Goal: Task Accomplishment & Management: Manage account settings

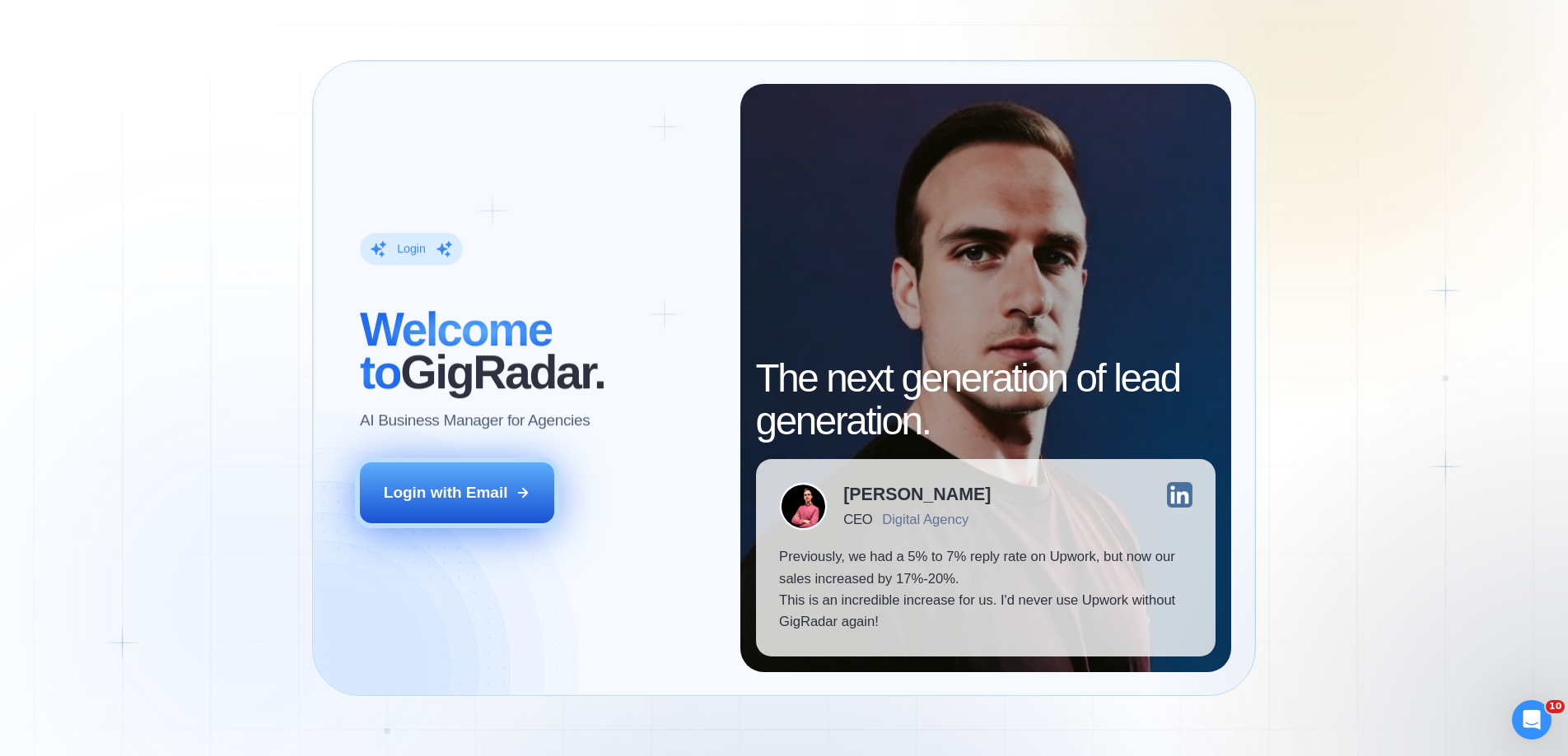
click at [467, 501] on div "Login with Email" at bounding box center [446, 493] width 124 height 22
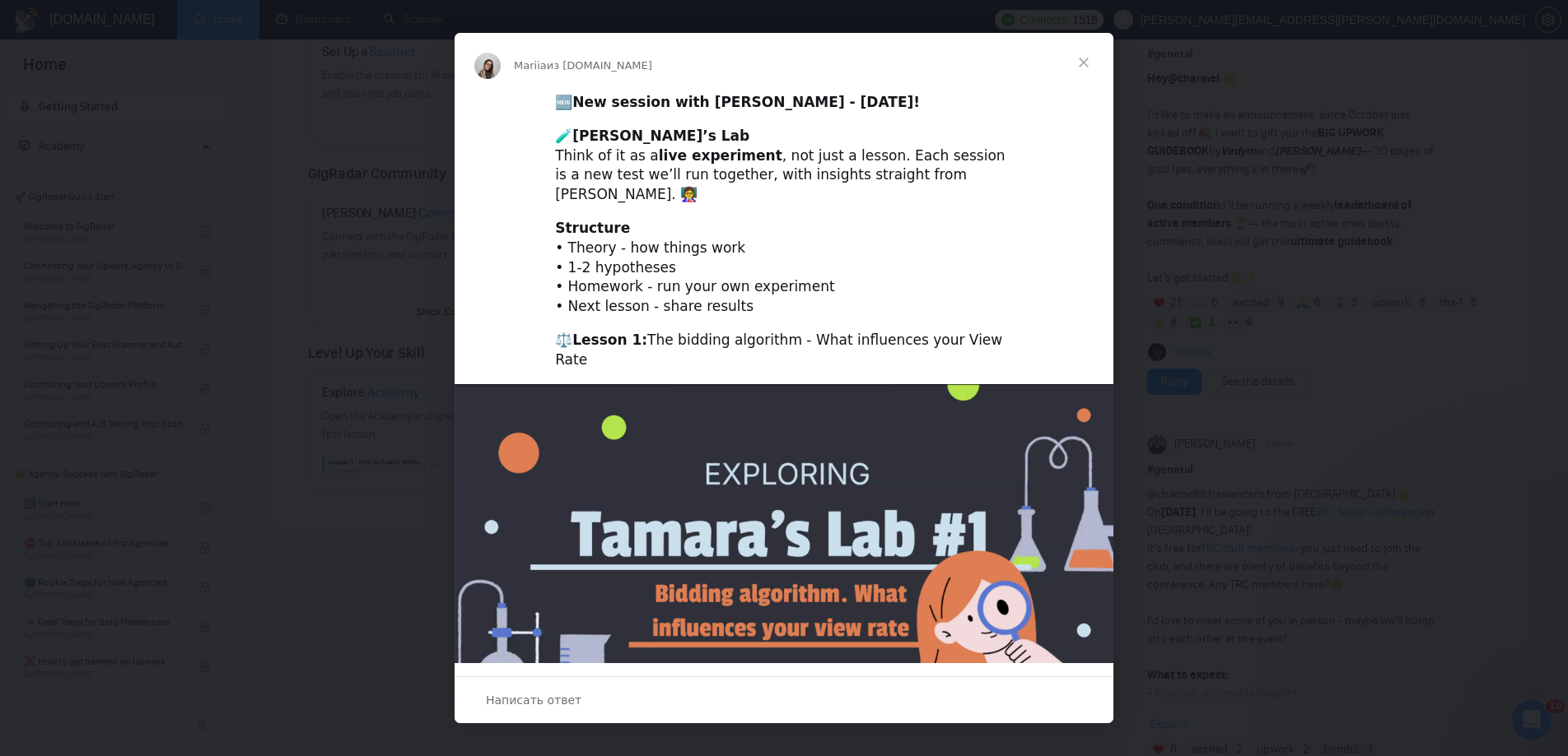
click at [1081, 57] on span "Закрыть" at bounding box center [1083, 62] width 59 height 59
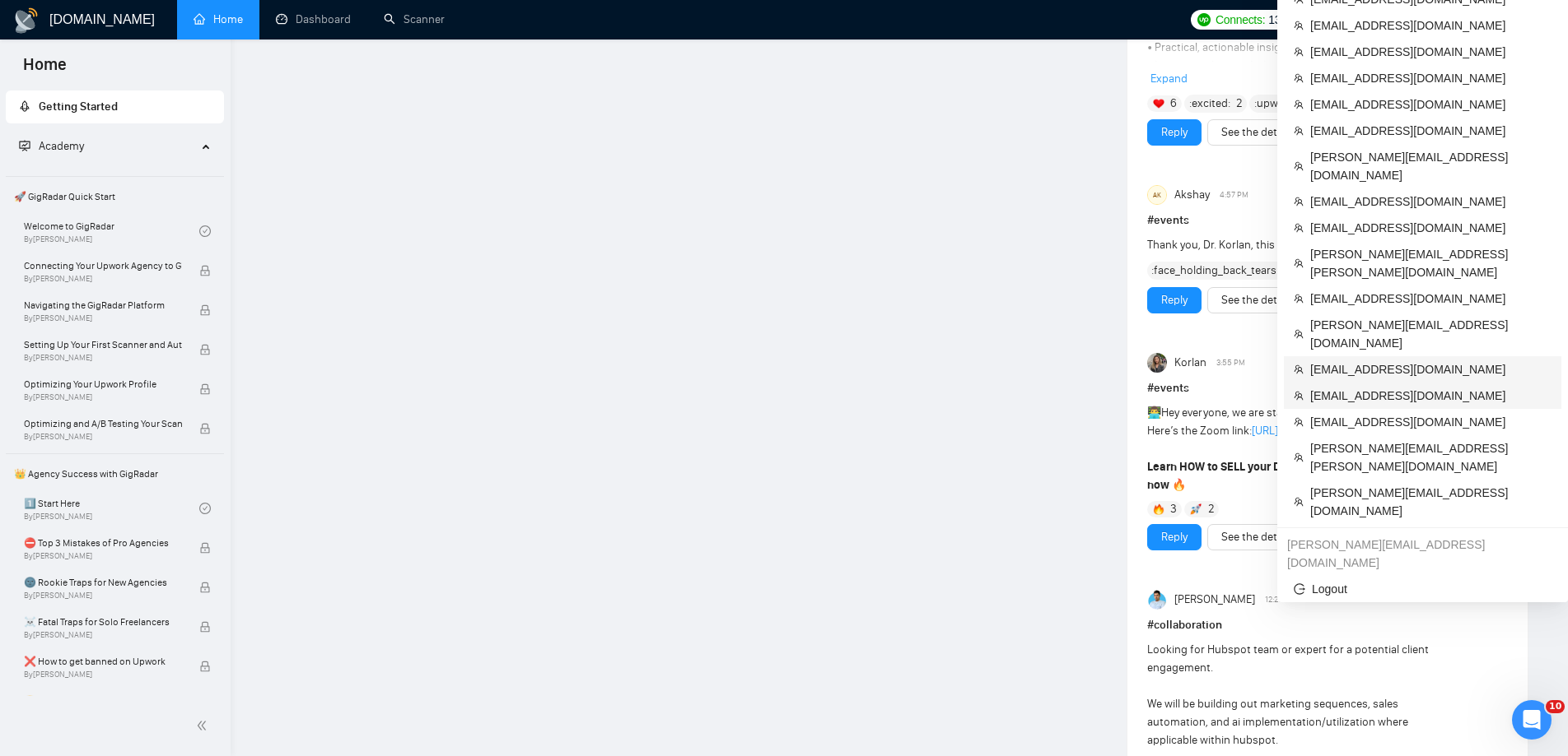
scroll to position [1156, 0]
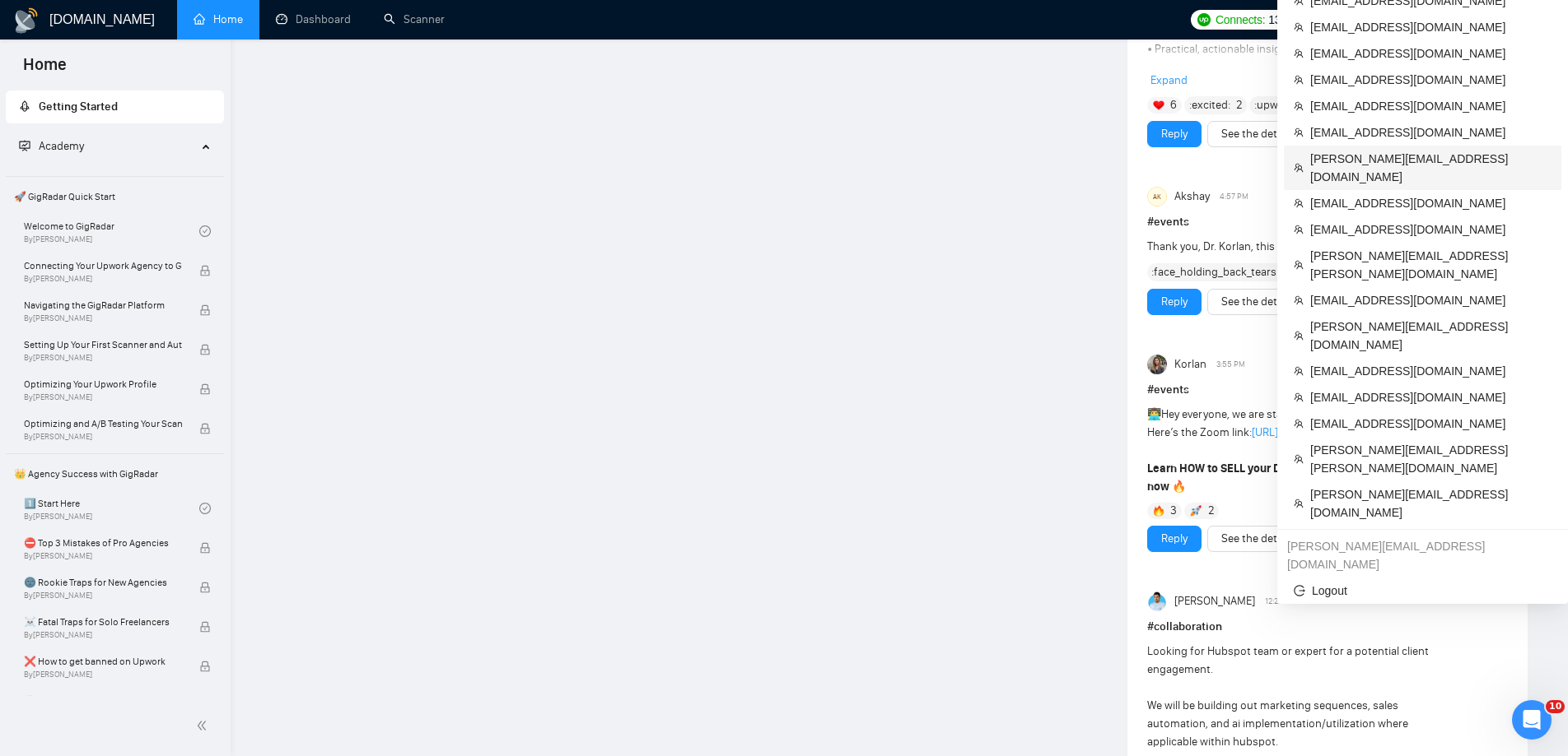
click at [1367, 150] on span "[PERSON_NAME][EMAIL_ADDRESS][DOMAIN_NAME]" at bounding box center [1431, 167] width 241 height 37
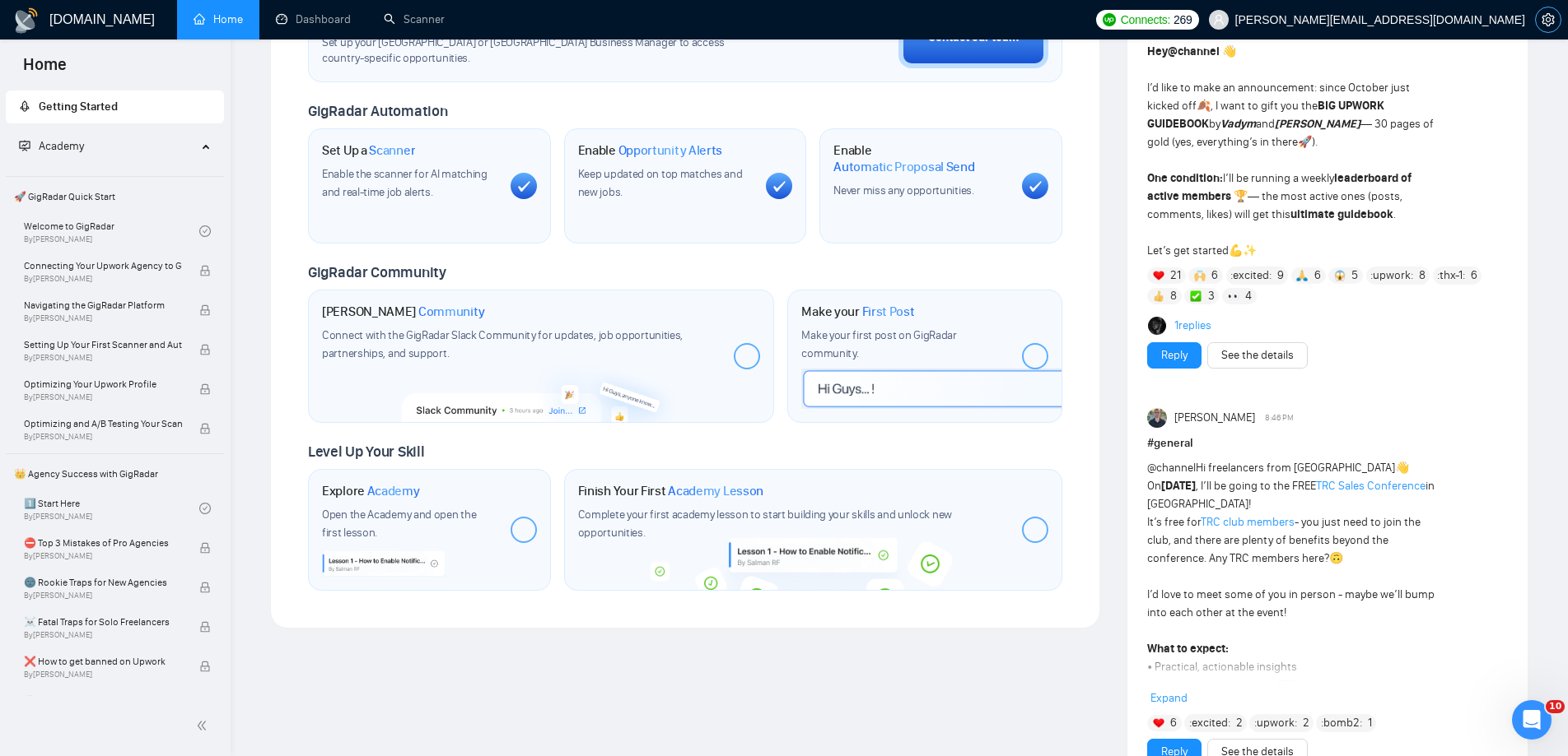
scroll to position [1156, 0]
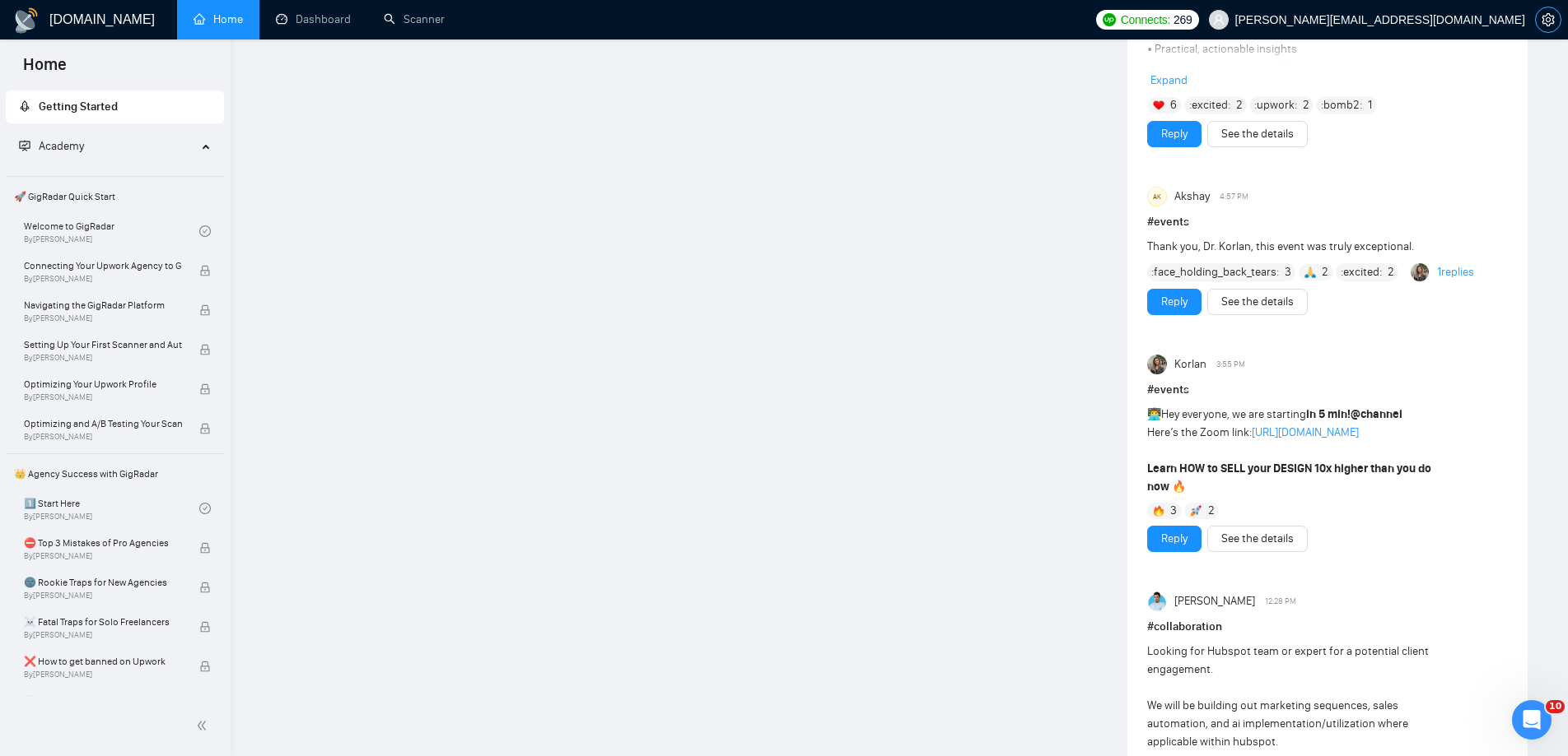
click at [1547, 20] on icon "setting" at bounding box center [1548, 20] width 13 height 13
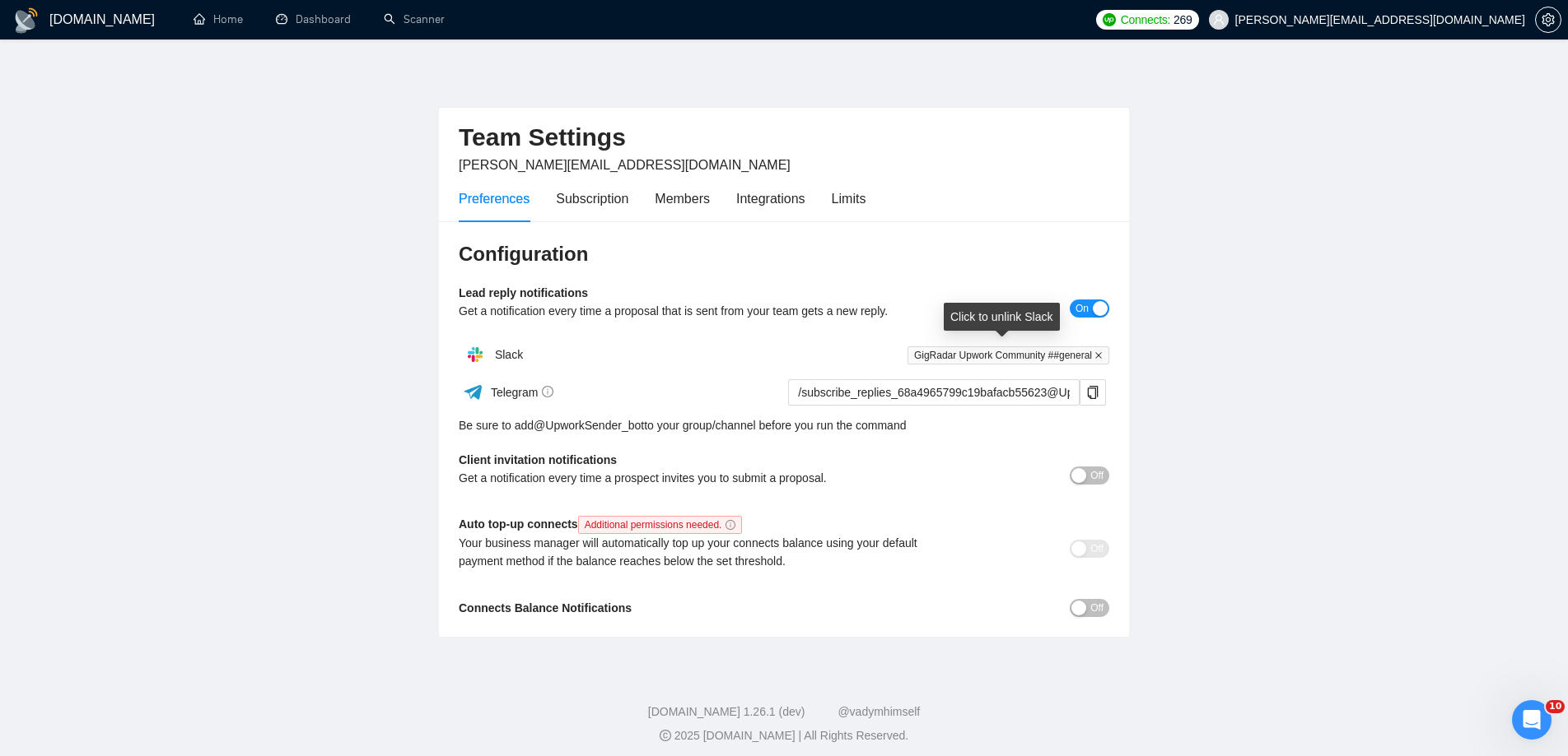
click at [1099, 354] on icon "close" at bounding box center [1098, 355] width 8 height 8
click at [1271, 293] on main "Team Settings [PERSON_NAME][EMAIL_ADDRESS][DOMAIN_NAME] Preferences Subscriptio…" at bounding box center [784, 352] width 1514 height 572
click at [1079, 315] on span "On" at bounding box center [1082, 308] width 13 height 18
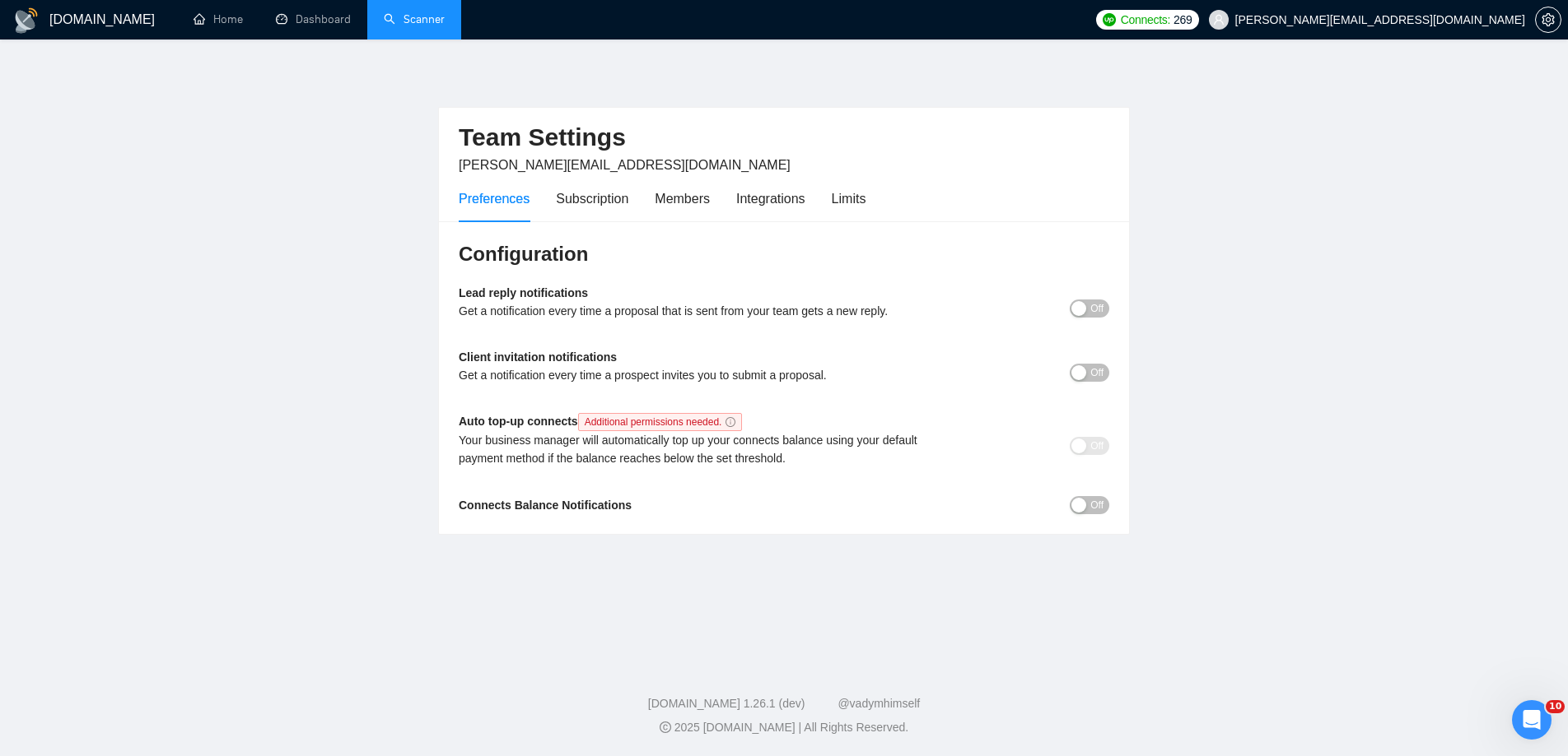
click at [434, 16] on link "Scanner" at bounding box center [414, 19] width 61 height 14
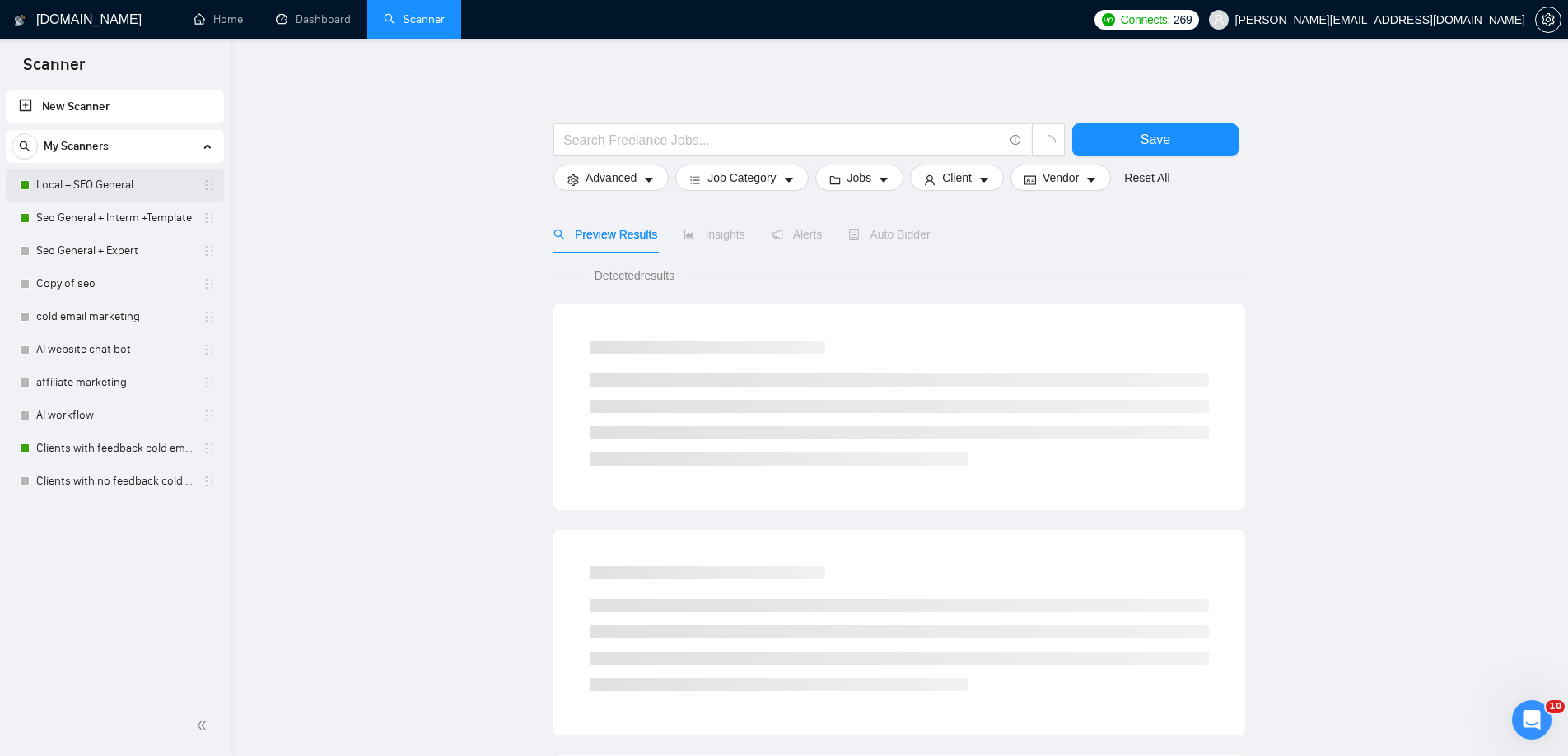
click at [120, 180] on link "Local + SEO General" at bounding box center [115, 184] width 156 height 33
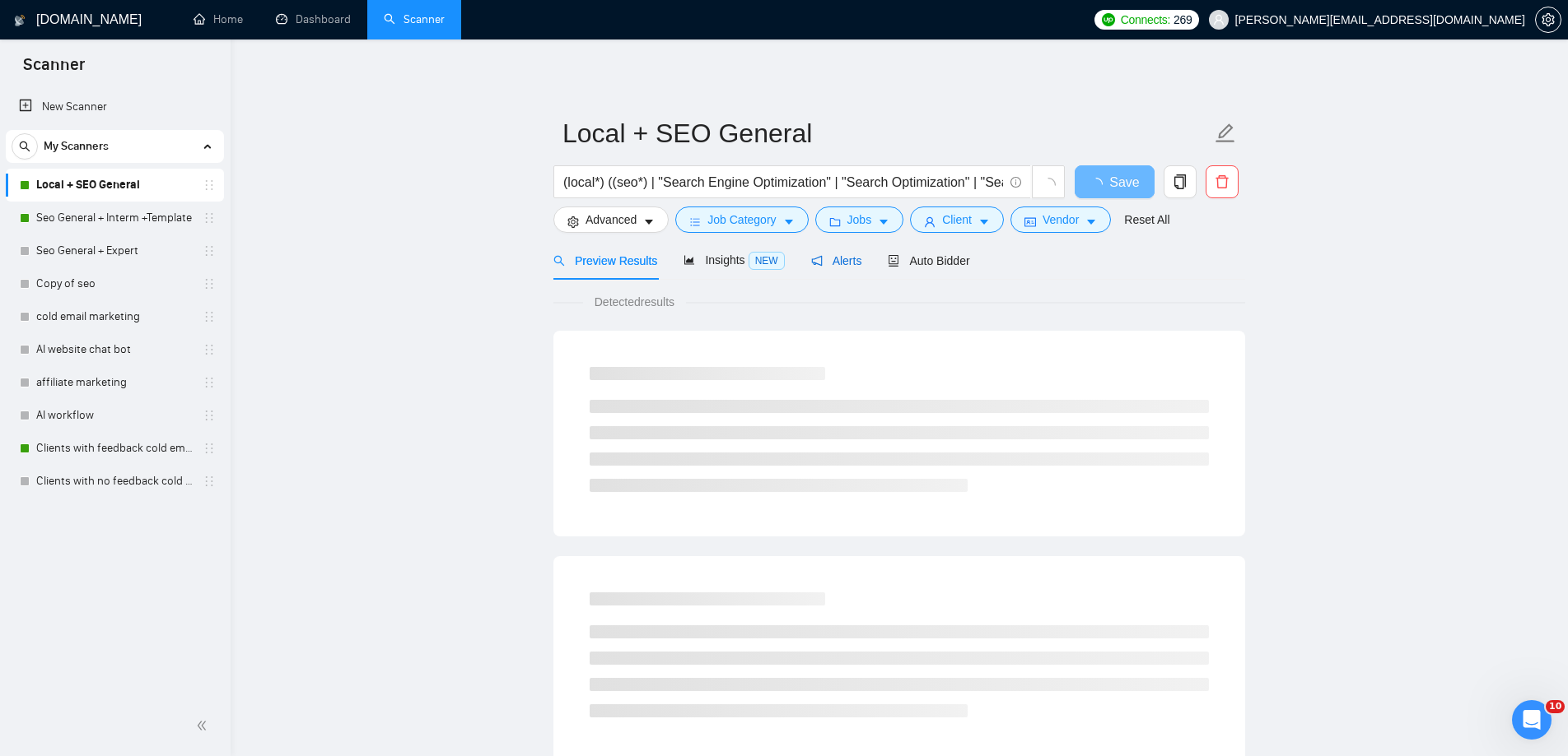
click at [851, 260] on span "Alerts" at bounding box center [836, 260] width 51 height 13
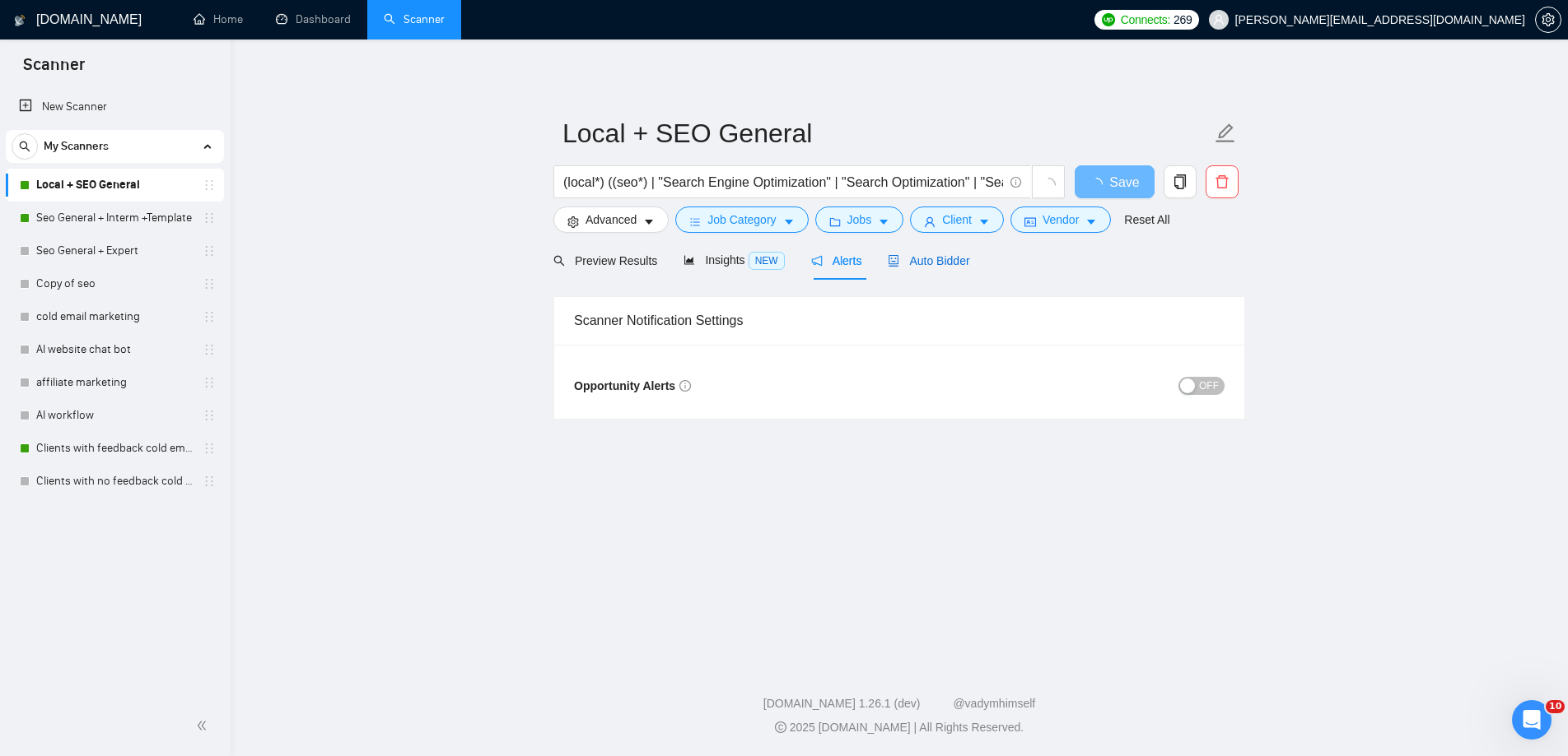
click at [916, 259] on span "Auto Bidder" at bounding box center [928, 260] width 82 height 13
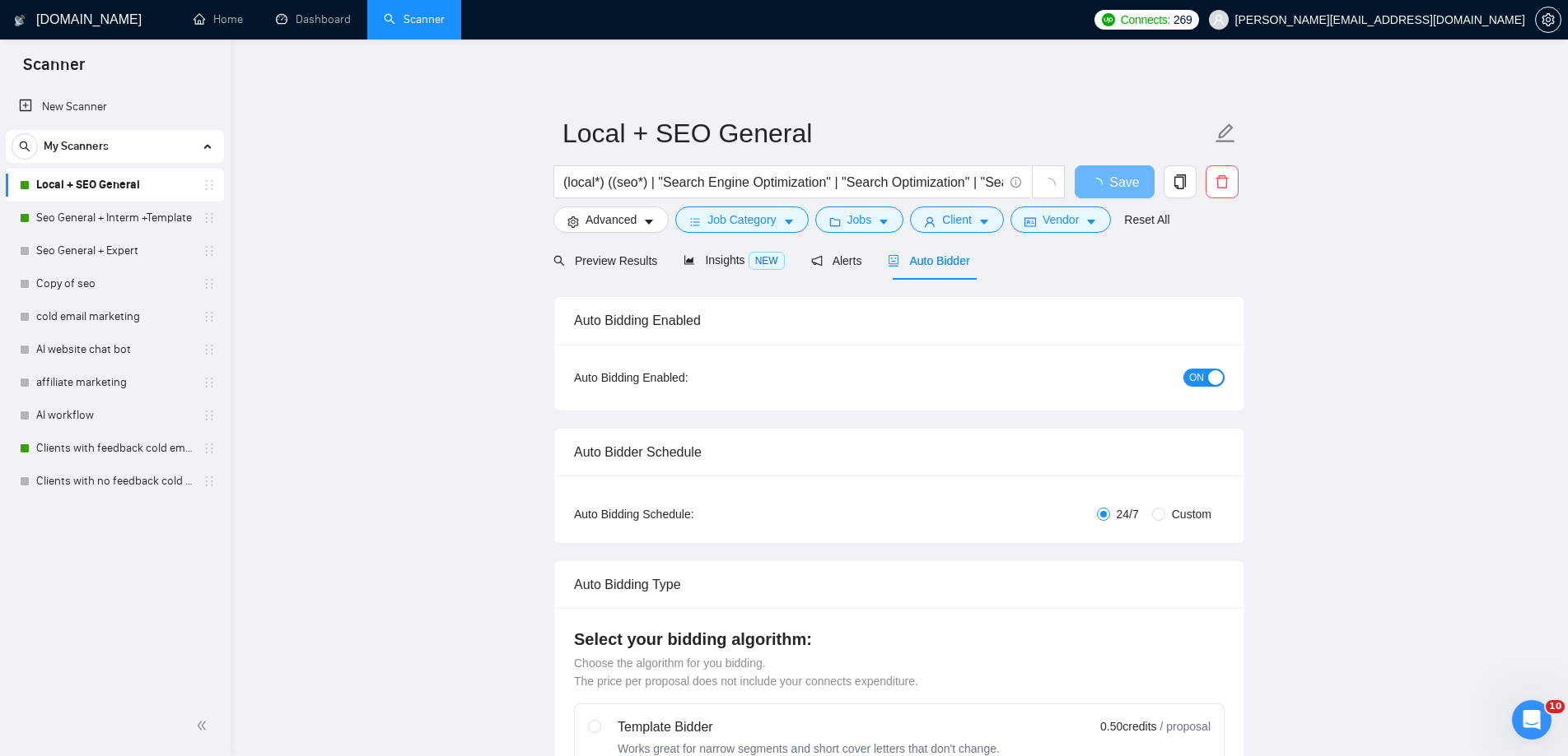
checkbox input "true"
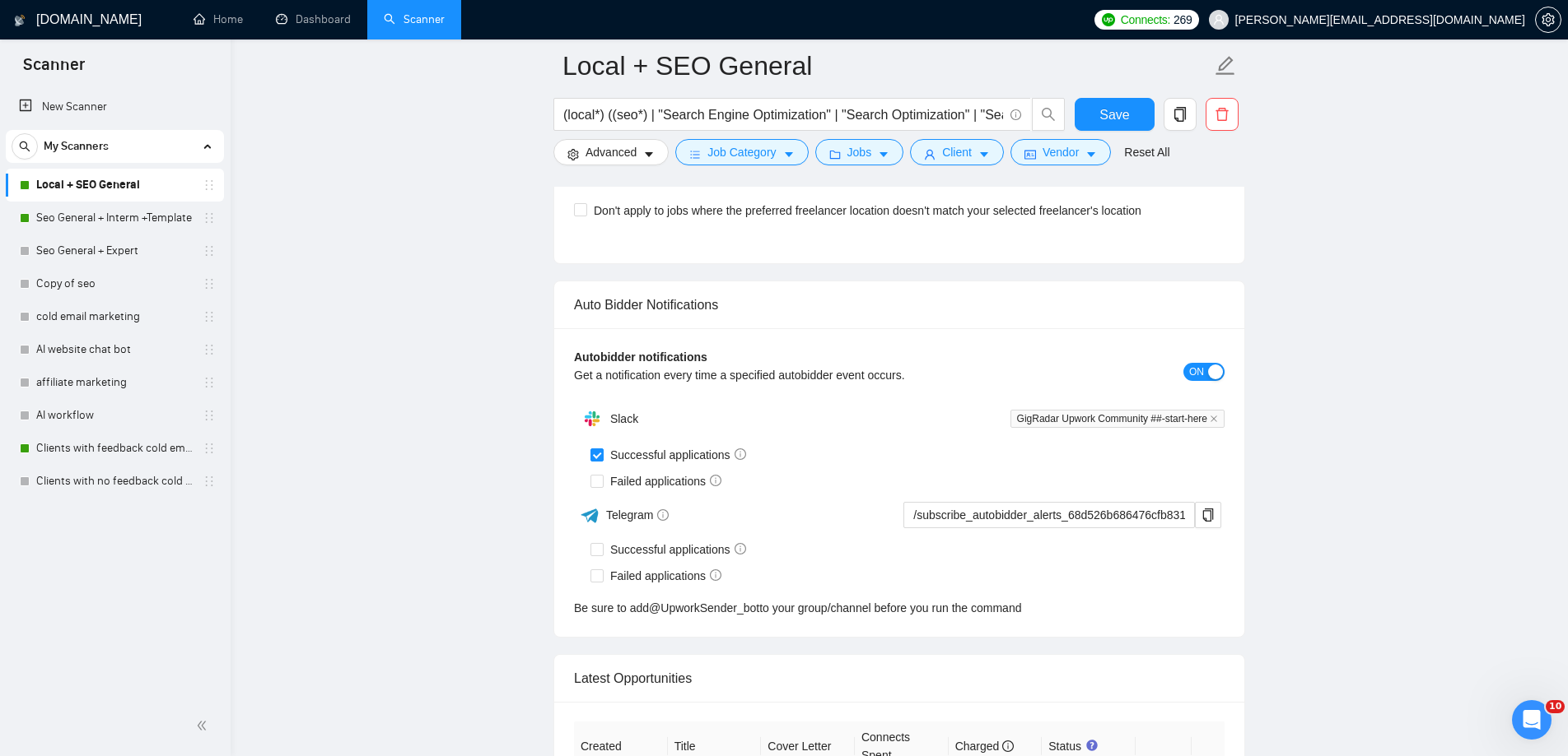
scroll to position [4160, 0]
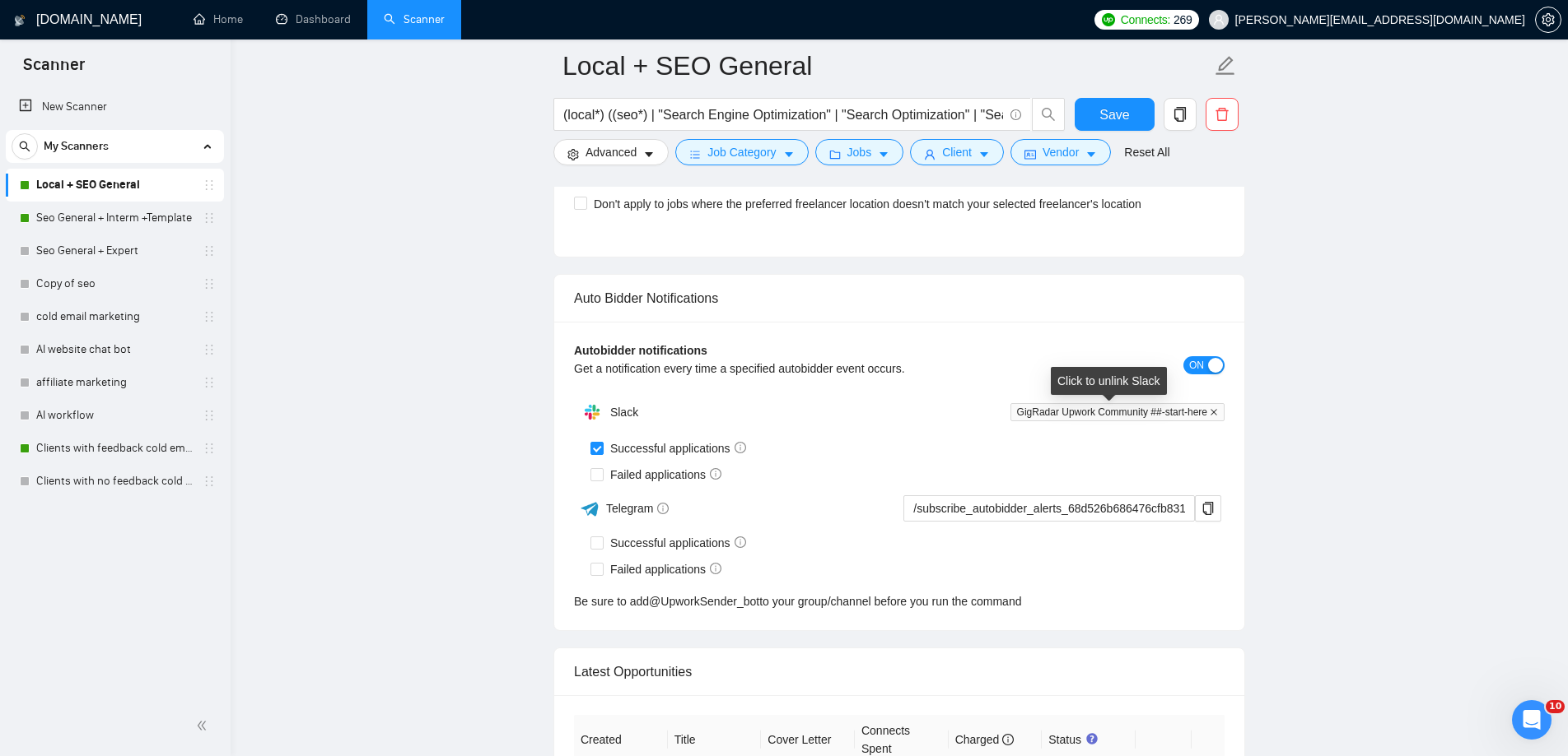
click at [1213, 414] on icon "close" at bounding box center [1213, 412] width 8 height 8
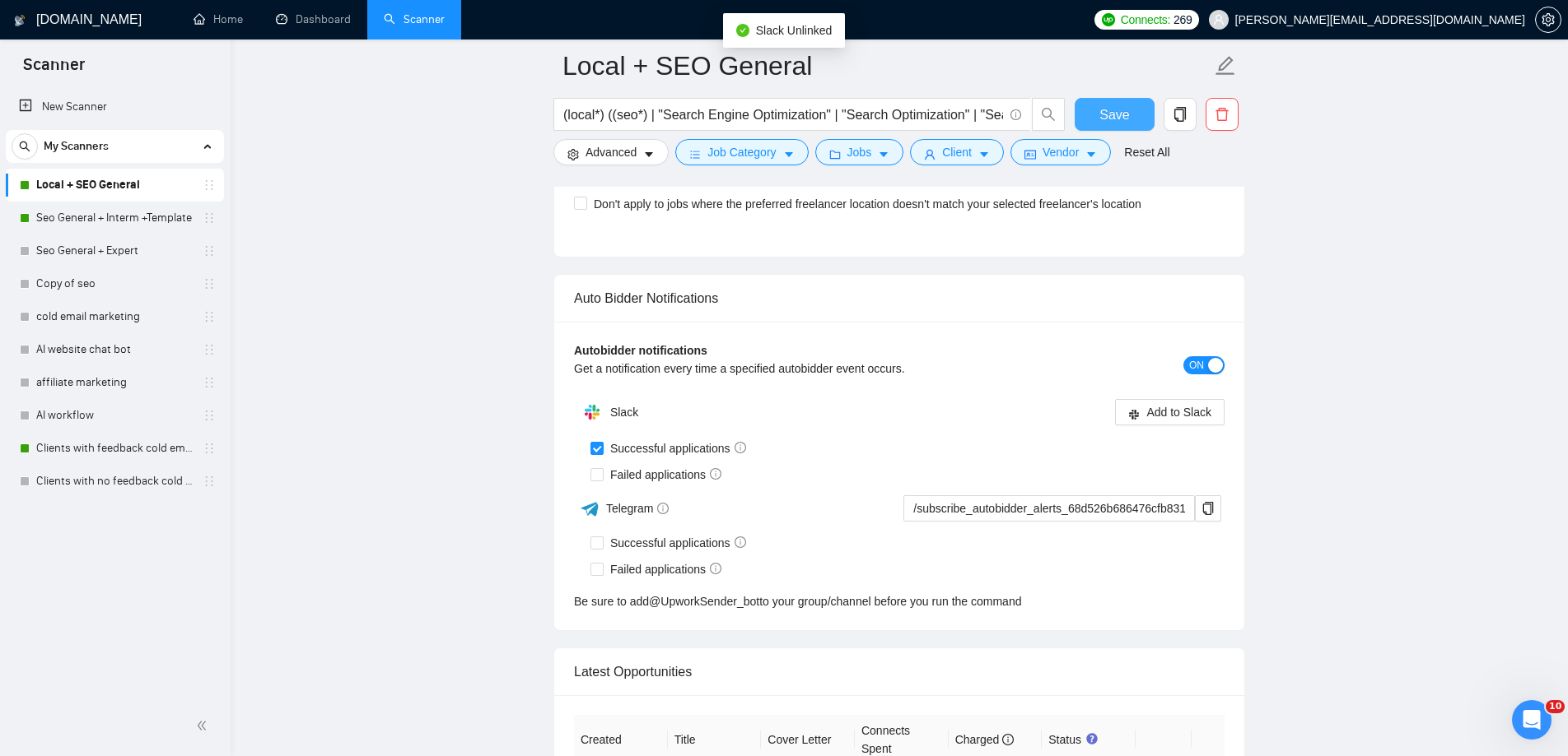
click at [1130, 111] on button "Save" at bounding box center [1114, 114] width 80 height 33
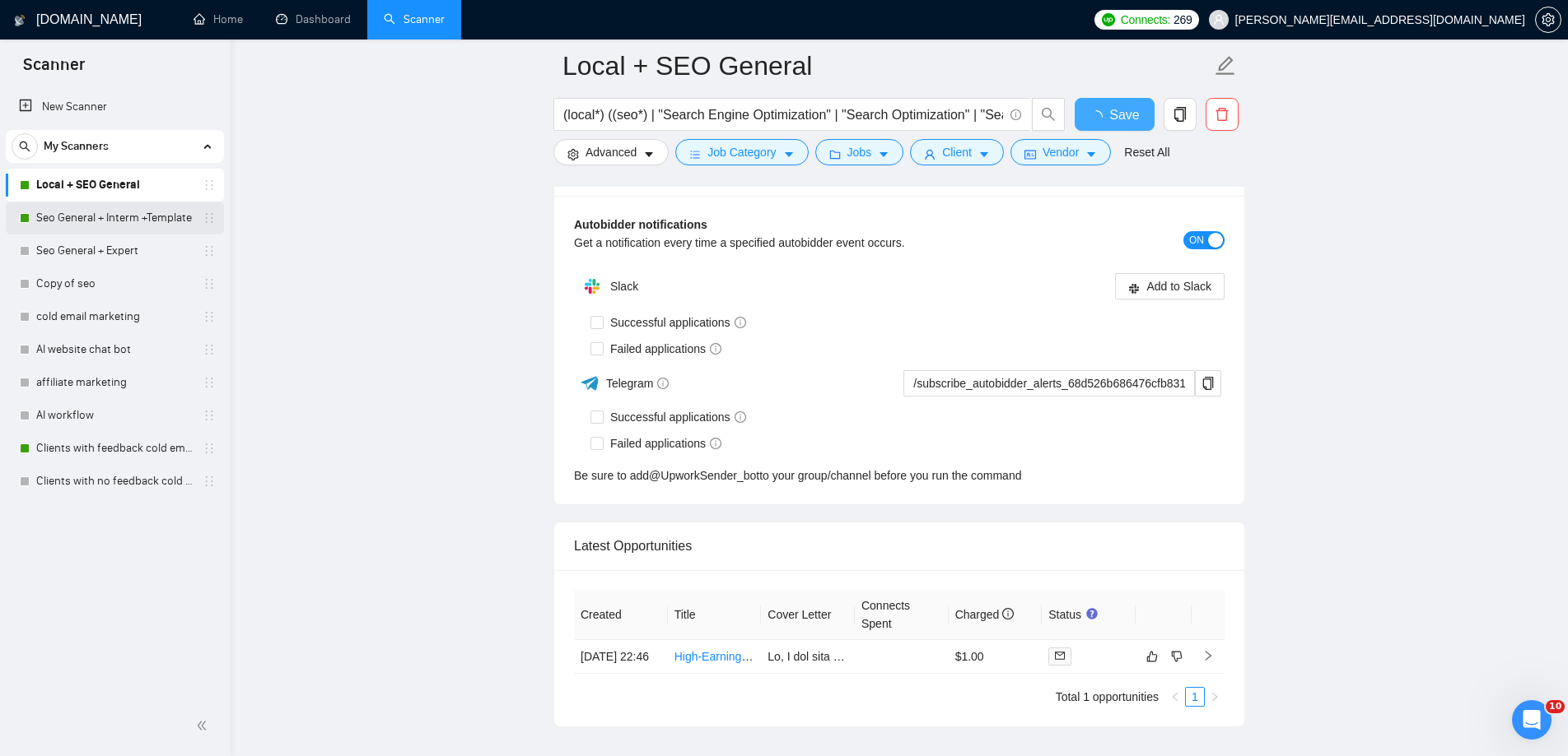
checkbox input "true"
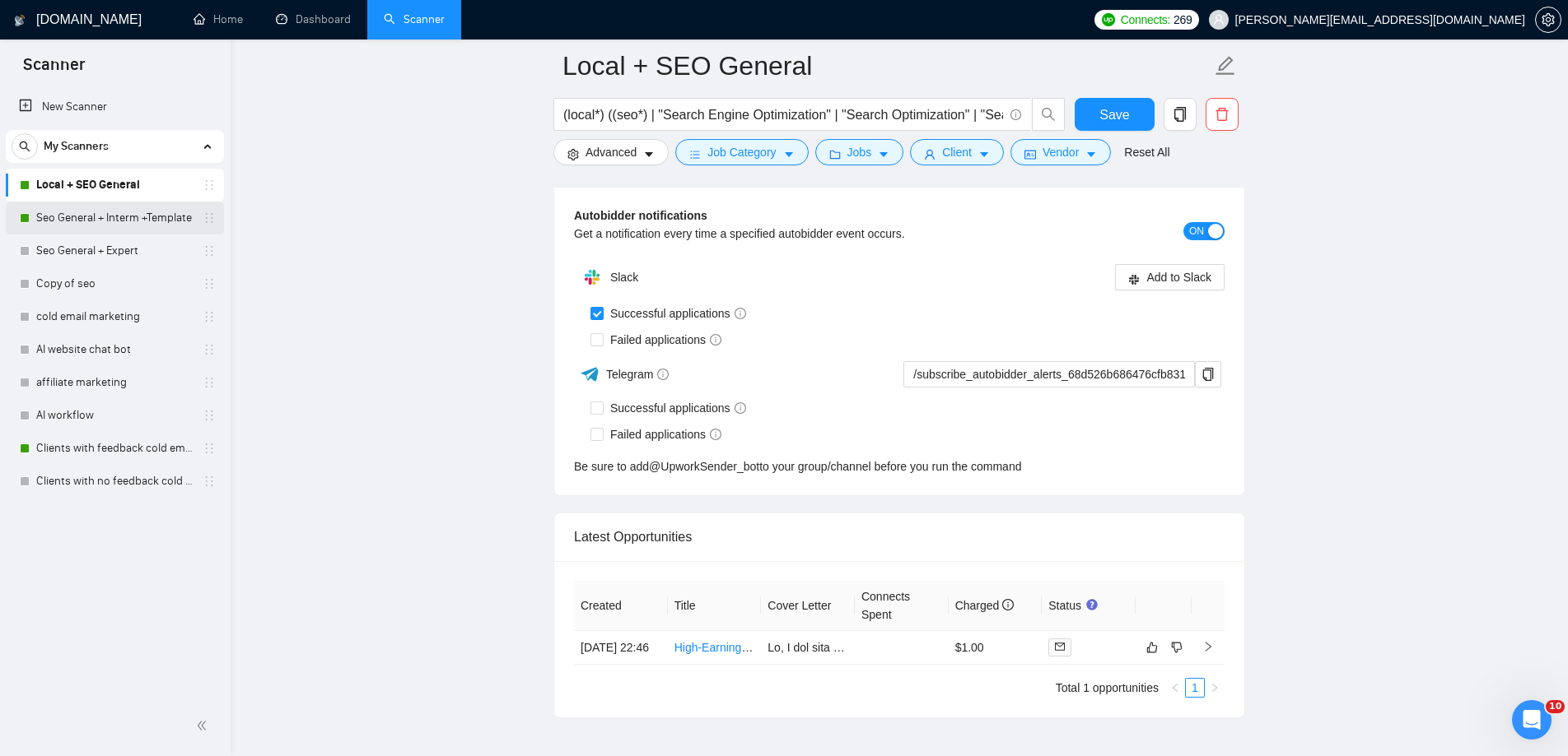
click at [142, 219] on link "Seo General + Interm +Template" at bounding box center [115, 217] width 156 height 33
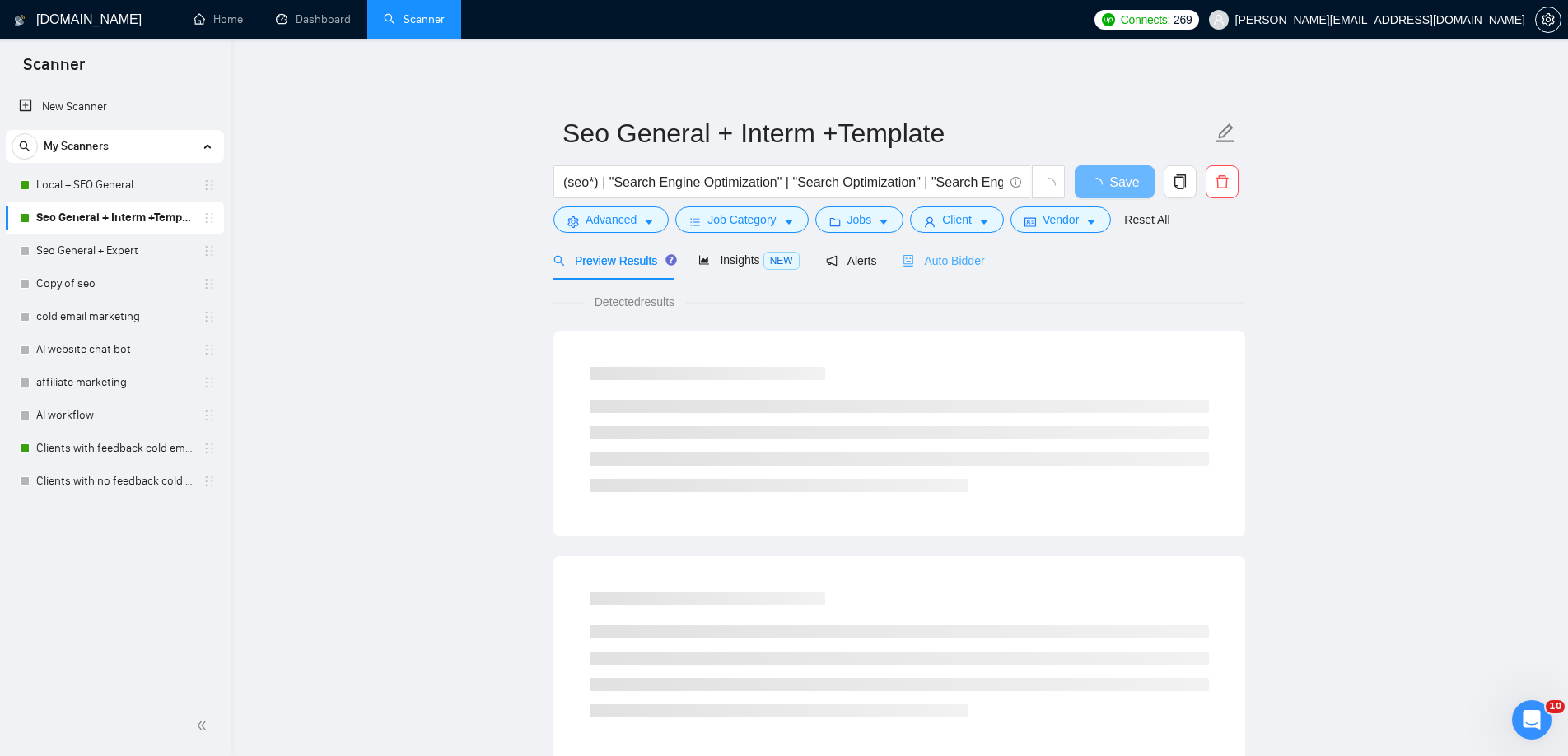
click at [968, 247] on div "Auto Bidder" at bounding box center [942, 260] width 82 height 39
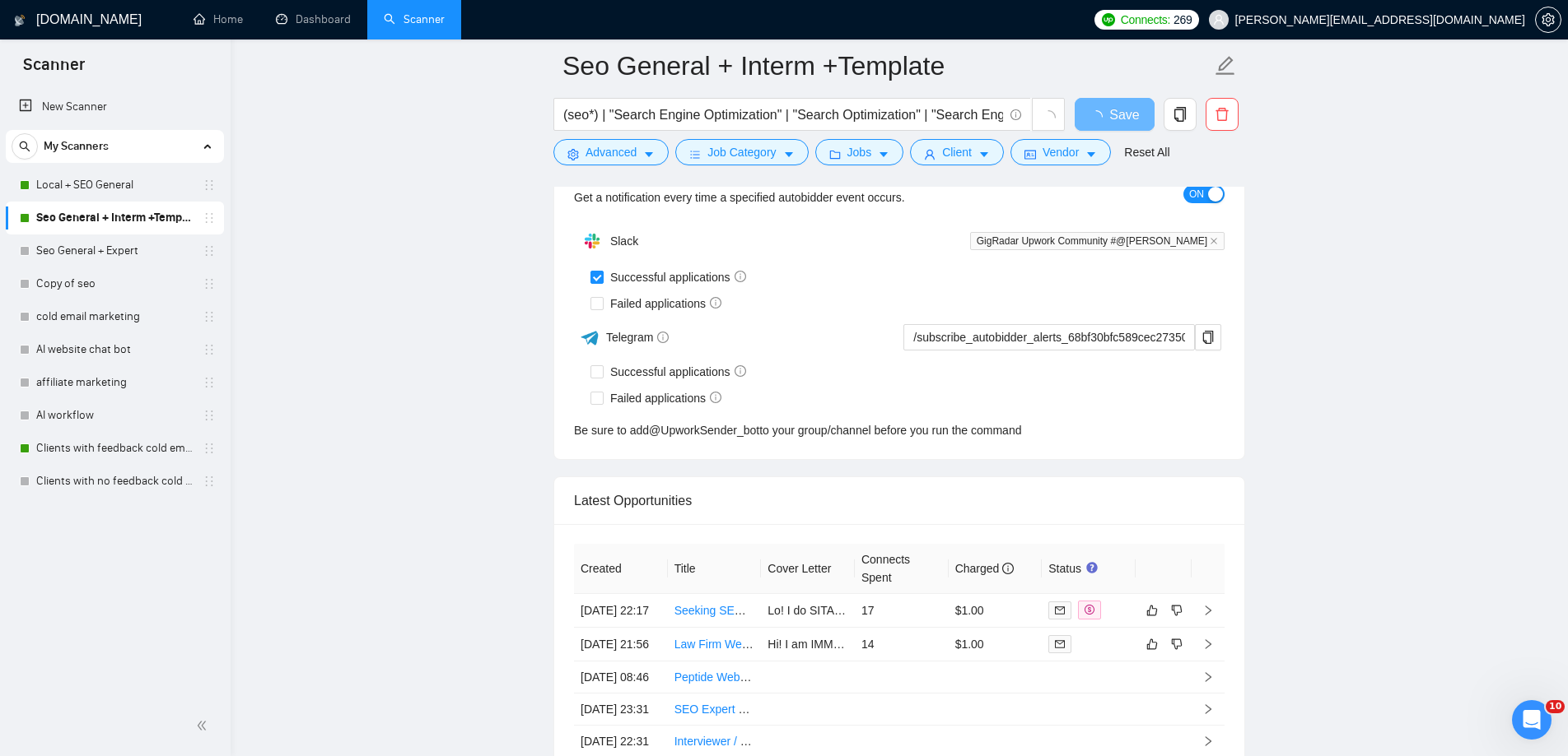
scroll to position [3895, 0]
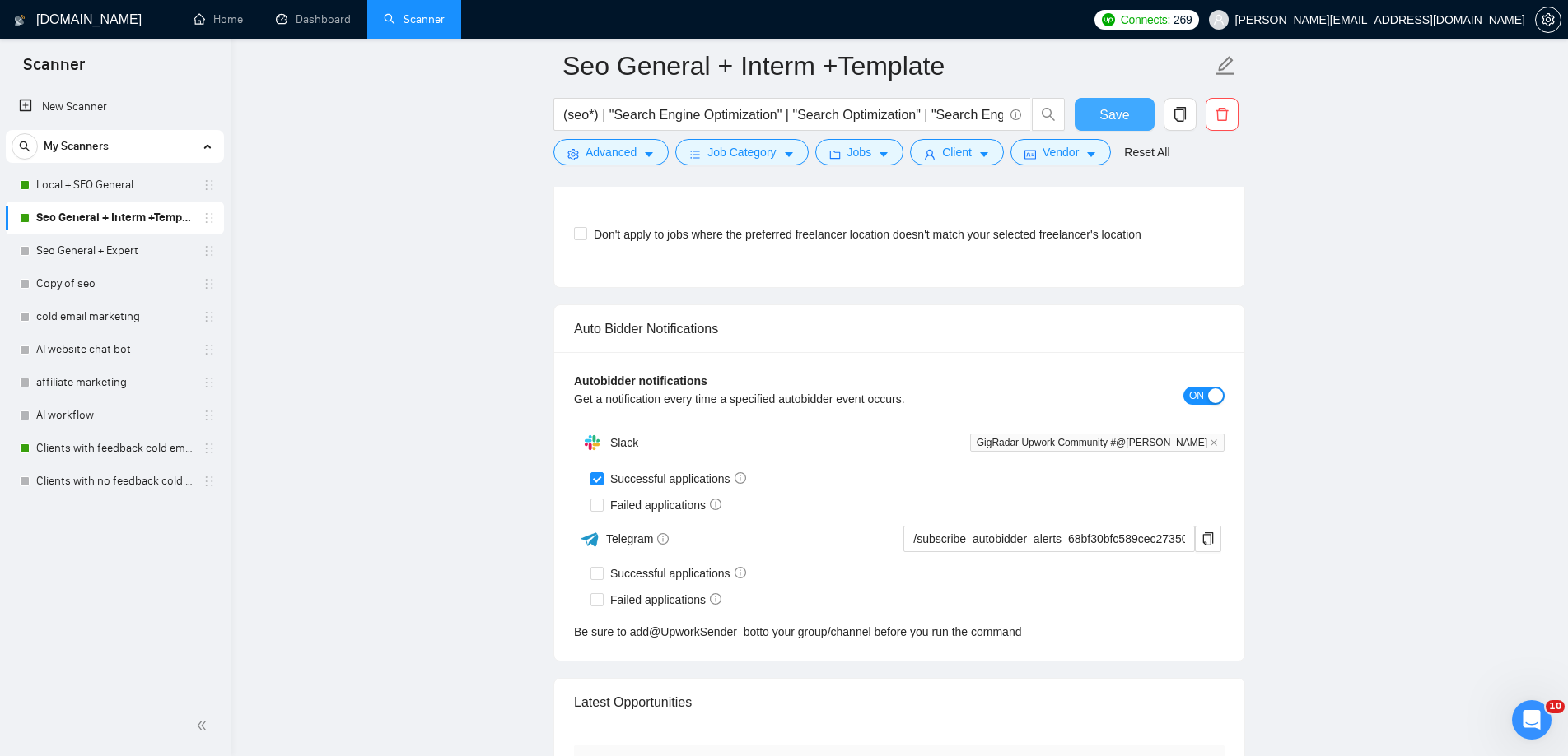
click at [1103, 120] on span "Save" at bounding box center [1114, 115] width 30 height 21
click at [1215, 440] on icon "close" at bounding box center [1213, 443] width 8 height 8
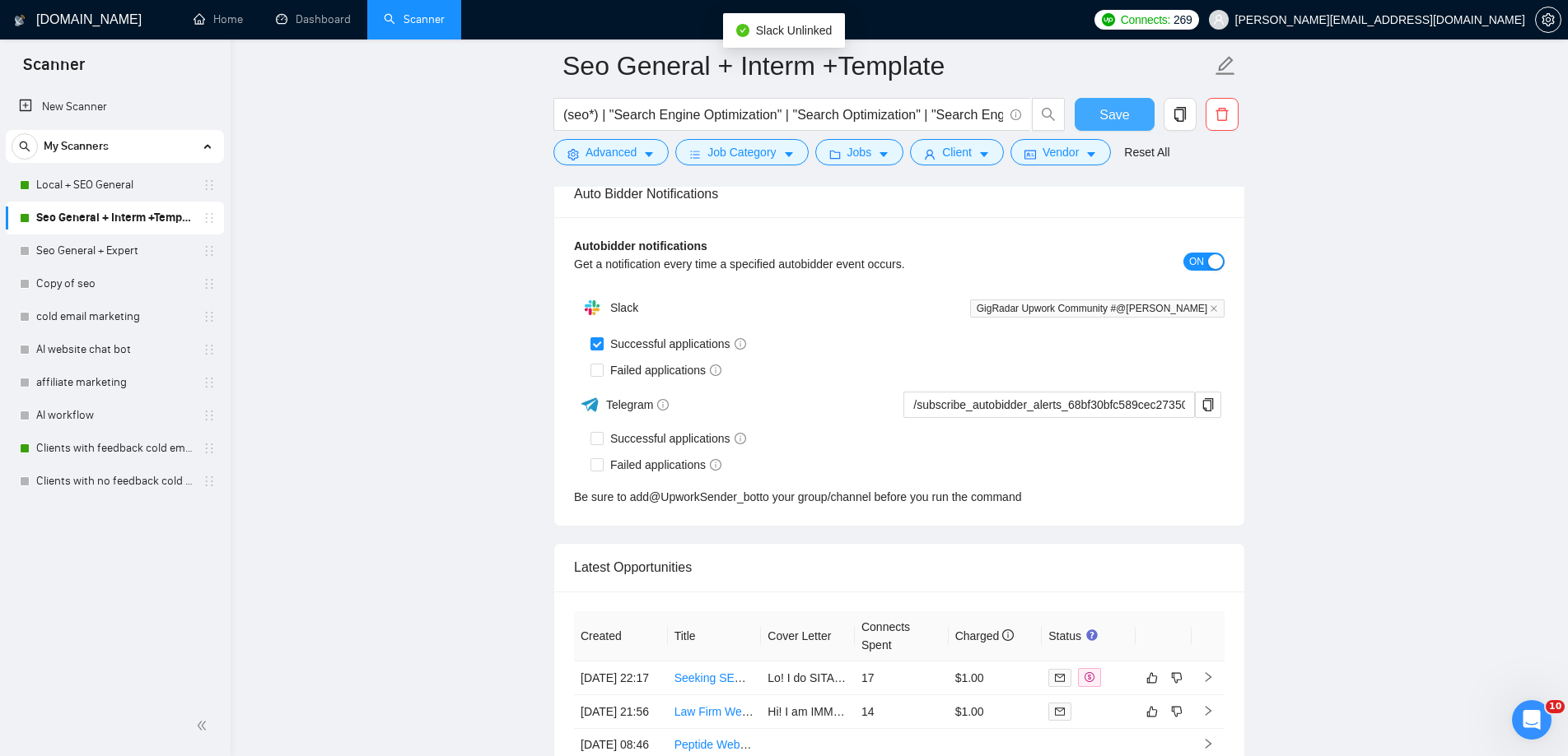
click at [1101, 119] on span "Save" at bounding box center [1114, 115] width 30 height 21
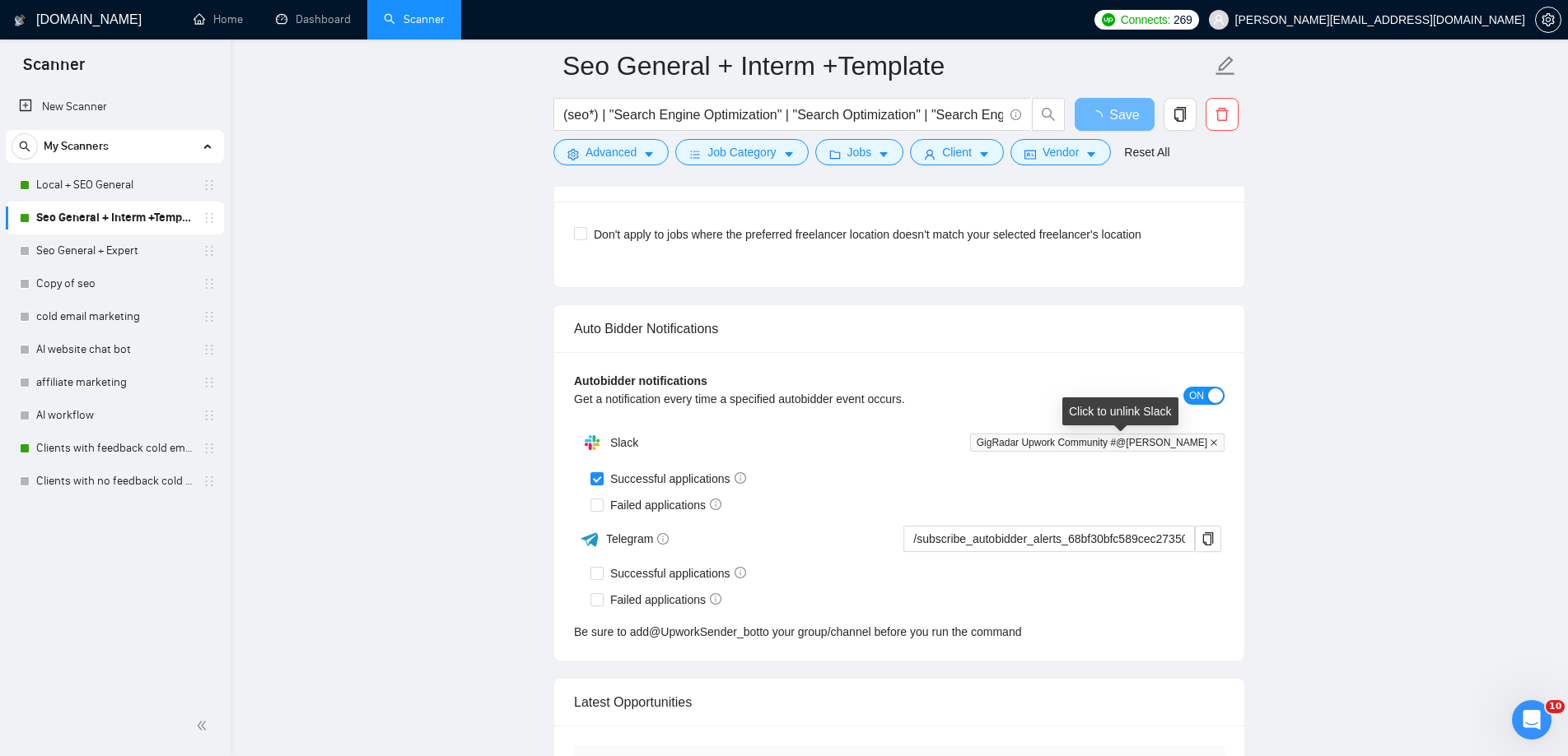
click at [1212, 446] on icon "close" at bounding box center [1213, 443] width 8 height 8
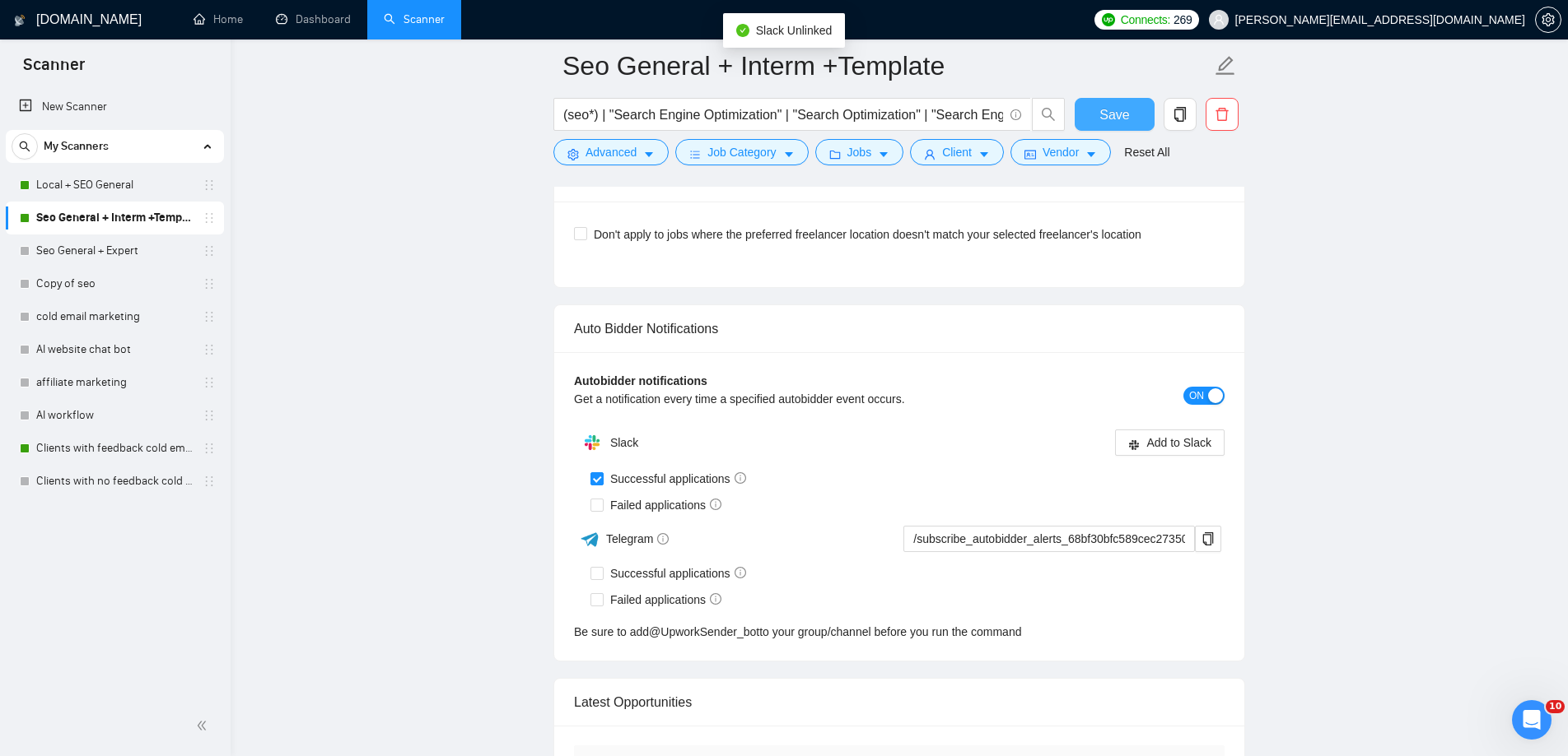
click at [1118, 122] on span "Save" at bounding box center [1114, 115] width 30 height 21
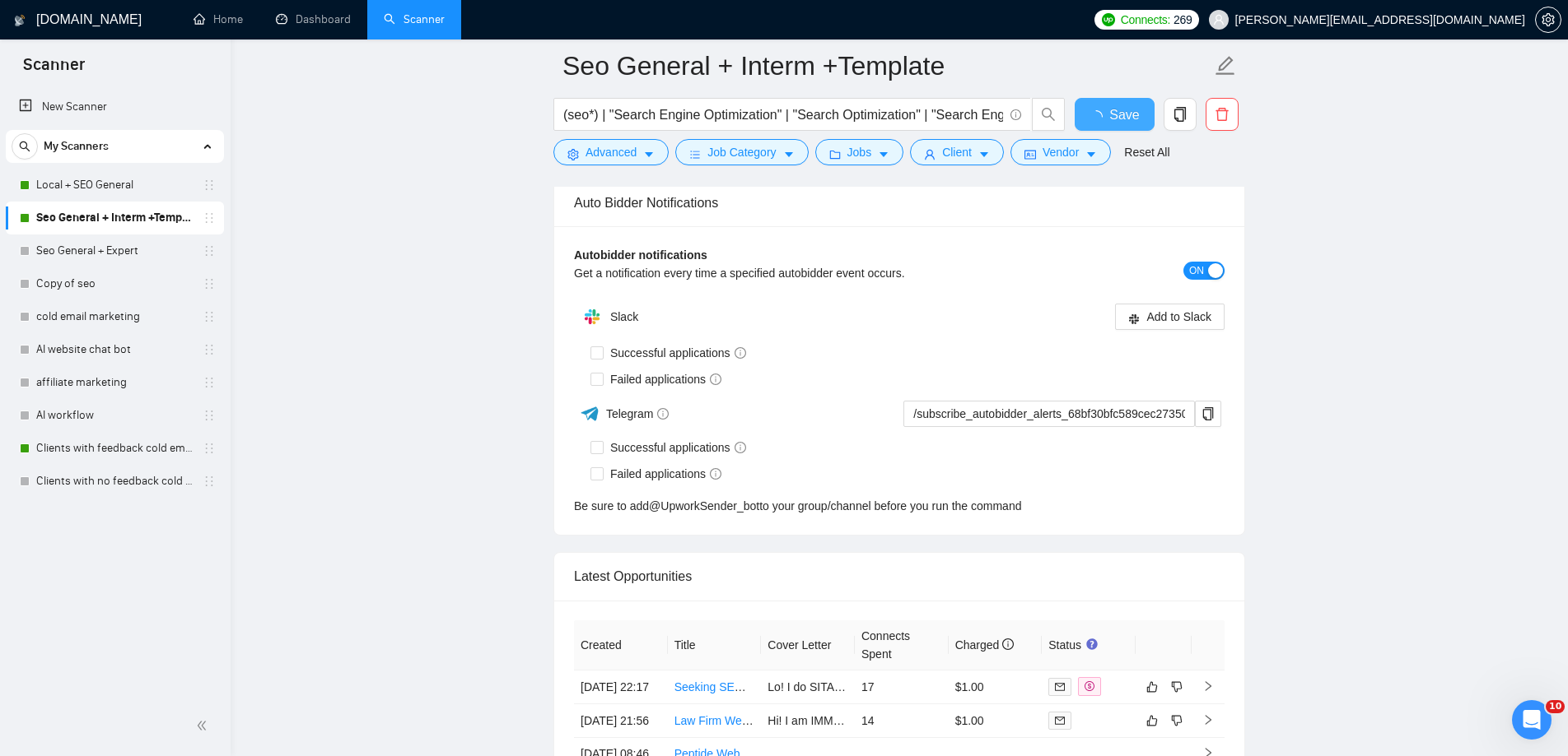
checkbox input "true"
